Goal: Task Accomplishment & Management: Manage account settings

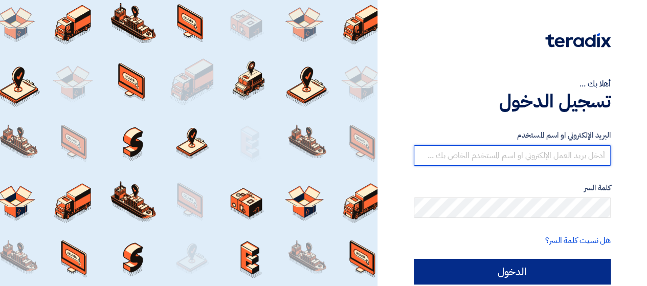
type input "[EMAIL_ADDRESS][DOMAIN_NAME]"
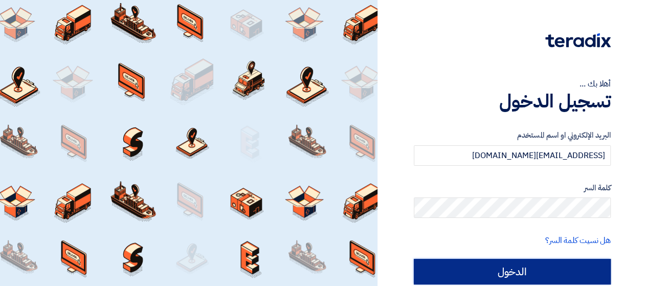
click at [526, 271] on input "الدخول" at bounding box center [512, 272] width 197 height 26
type input "Sign in"
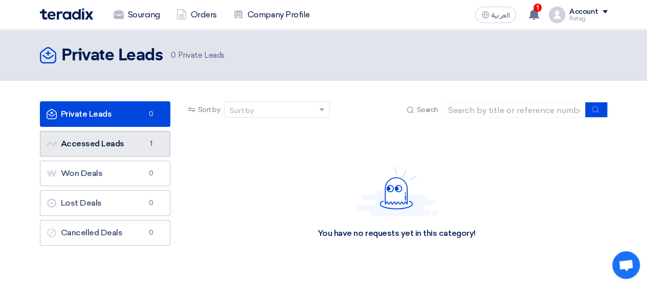
click at [104, 140] on link "Accessed Leads Accessed Leads 1" at bounding box center [105, 144] width 130 height 26
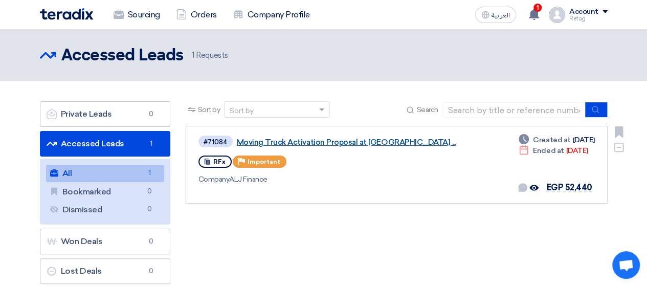
click at [331, 139] on link "Moving Truck Activation Proposal at [GEOGRAPHIC_DATA] ..." at bounding box center [365, 142] width 256 height 9
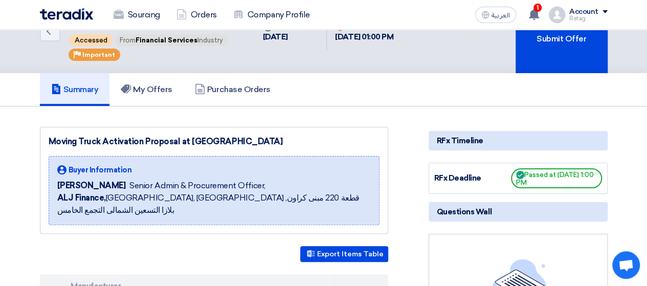
scroll to position [28, 0]
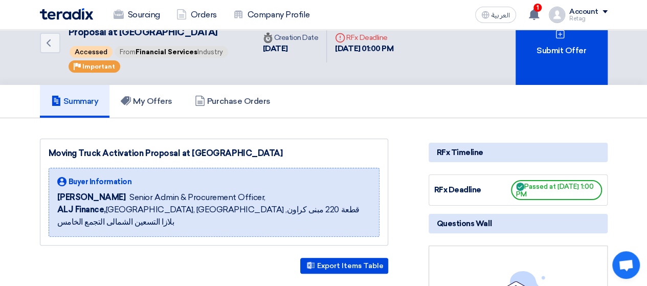
click at [538, 186] on span "Passed at [DATE] 1:00 PM" at bounding box center [556, 190] width 91 height 20
click at [474, 199] on div "RFx Deadline Passed at [DATE] 1:00 PM" at bounding box center [518, 189] width 179 height 31
click at [506, 147] on div "RFx Timeline" at bounding box center [518, 152] width 179 height 19
click at [461, 148] on div "RFx Timeline" at bounding box center [518, 152] width 179 height 19
click at [486, 147] on div "RFx Timeline" at bounding box center [518, 152] width 179 height 19
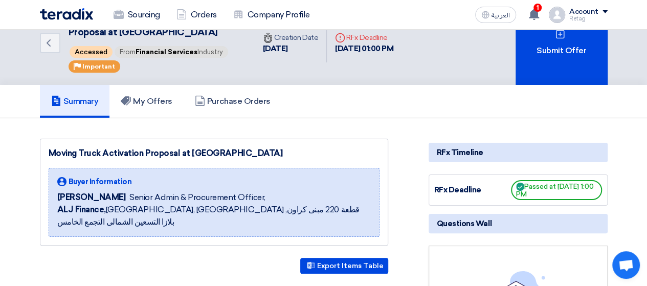
click at [486, 147] on div "RFx Timeline" at bounding box center [518, 152] width 179 height 19
click at [557, 158] on div "RFx Timeline" at bounding box center [518, 152] width 179 height 19
click at [162, 94] on link "My Offers" at bounding box center [146, 101] width 74 height 33
